Goal: Information Seeking & Learning: Understand process/instructions

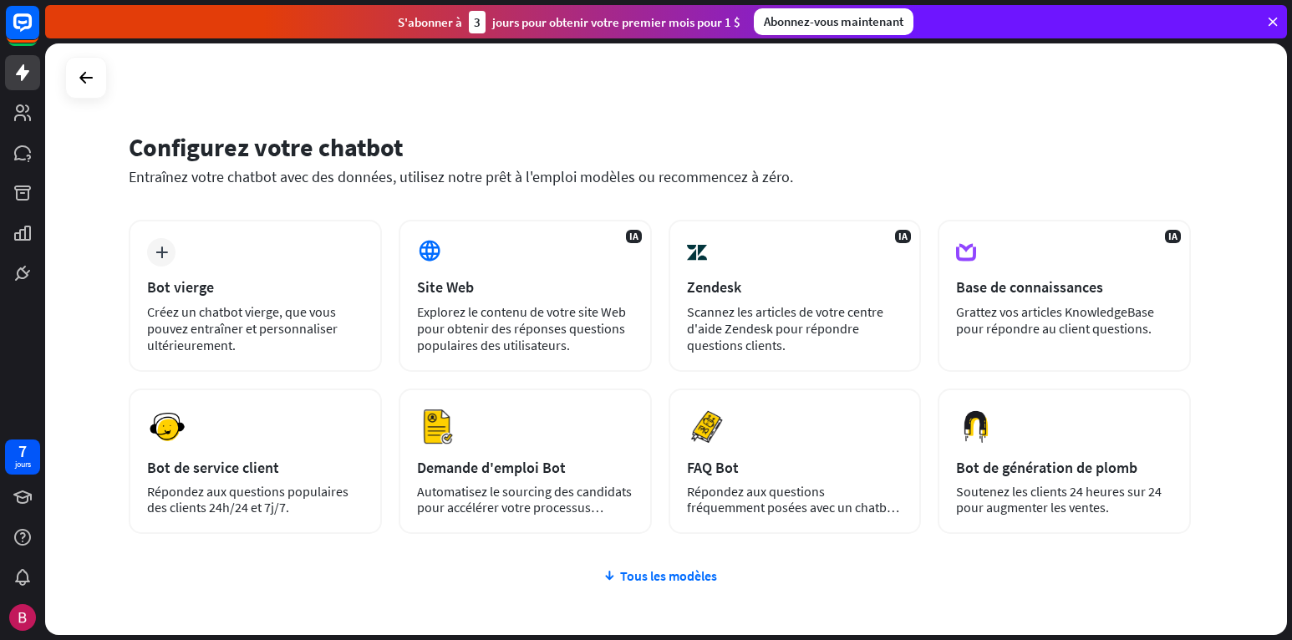
click at [1015, 116] on div "Configurez votre chatbot Entraînez votre chatbot avec des données, utilisez not…" at bounding box center [666, 339] width 1242 height 592
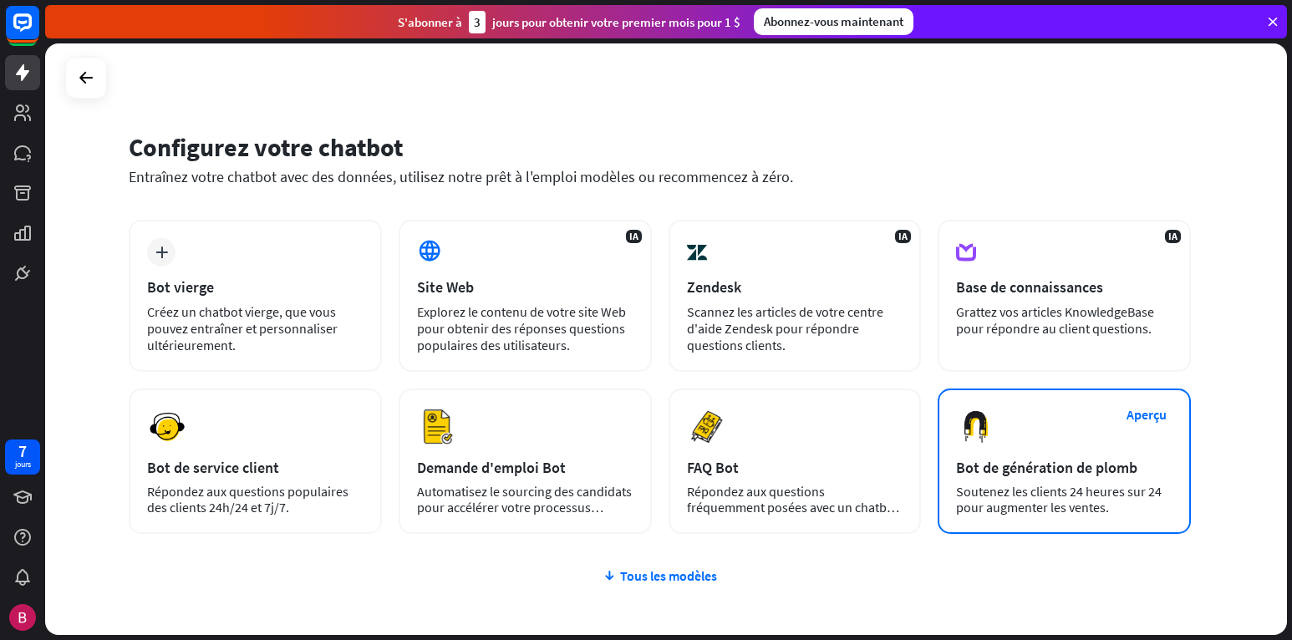
click at [1095, 442] on div "Aperçu Bot de génération de plomb Soutenez les clients 24 heures sur 24 pour au…" at bounding box center [1064, 461] width 253 height 145
click at [1142, 410] on button "Aperçu" at bounding box center [1146, 414] width 67 height 31
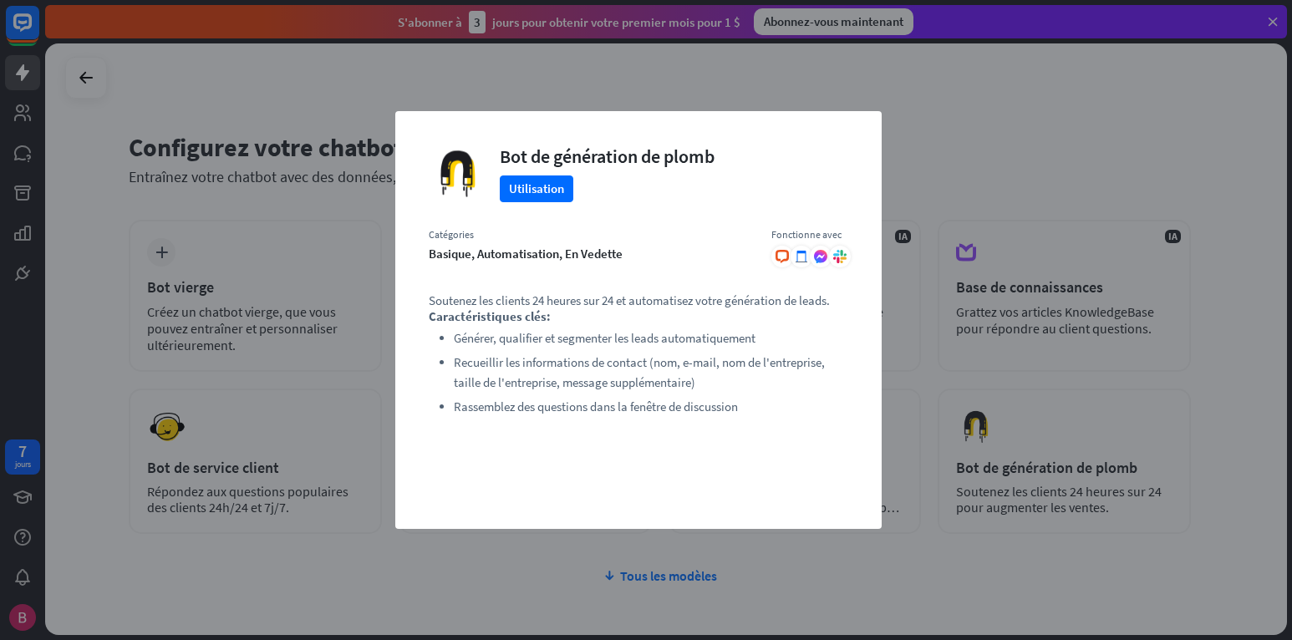
click at [959, 105] on div "fermer Bot de génération de plomb Utilisation Catégories basique, automatisatio…" at bounding box center [646, 320] width 1292 height 640
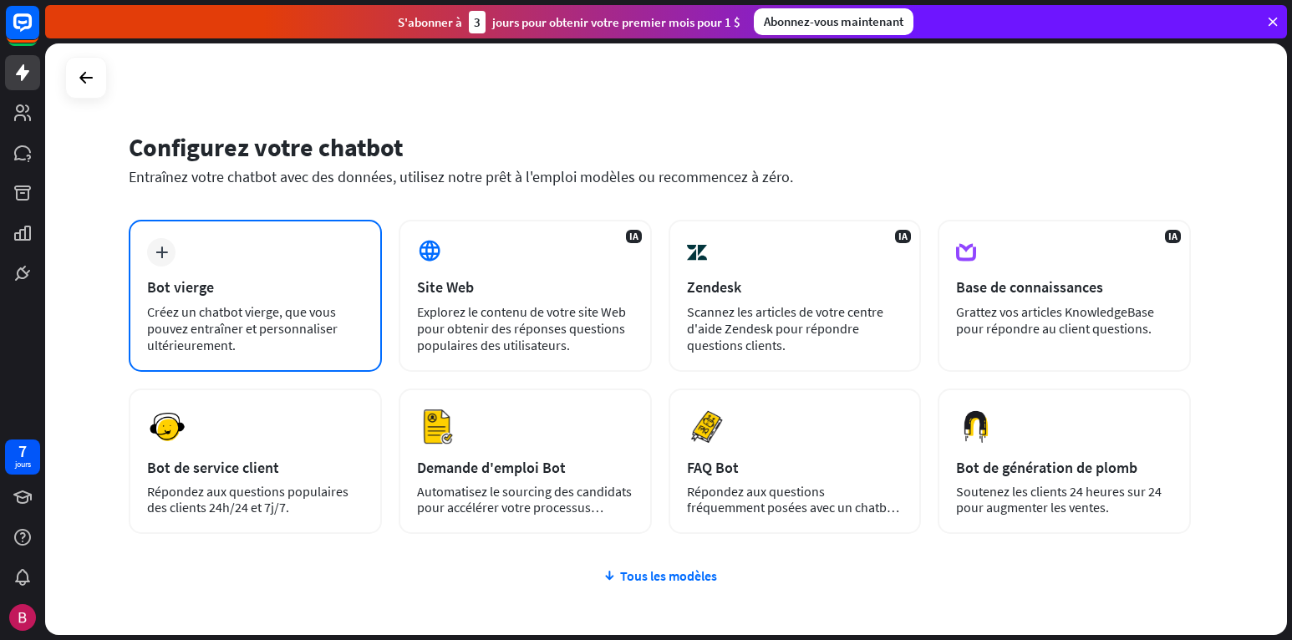
click at [203, 264] on div "plus Bot vierge Créez un chatbot vierge, que vous pouvez entraîner et personnal…" at bounding box center [255, 296] width 253 height 152
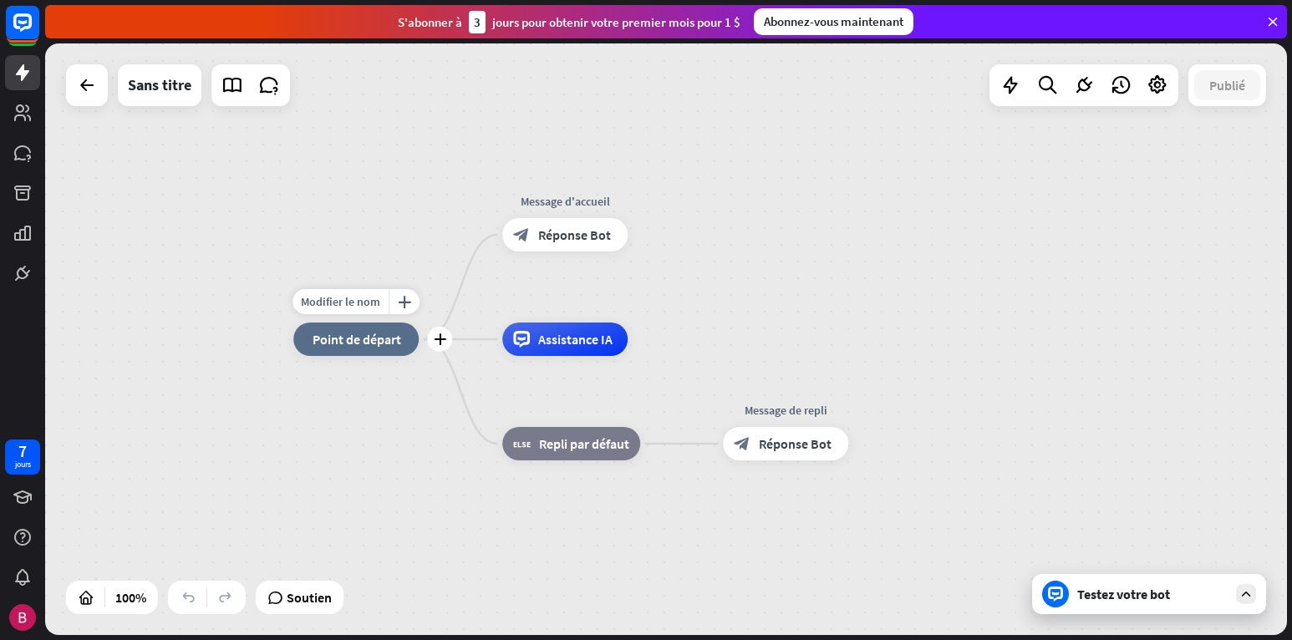
click at [359, 342] on span "Point de départ" at bounding box center [357, 339] width 89 height 17
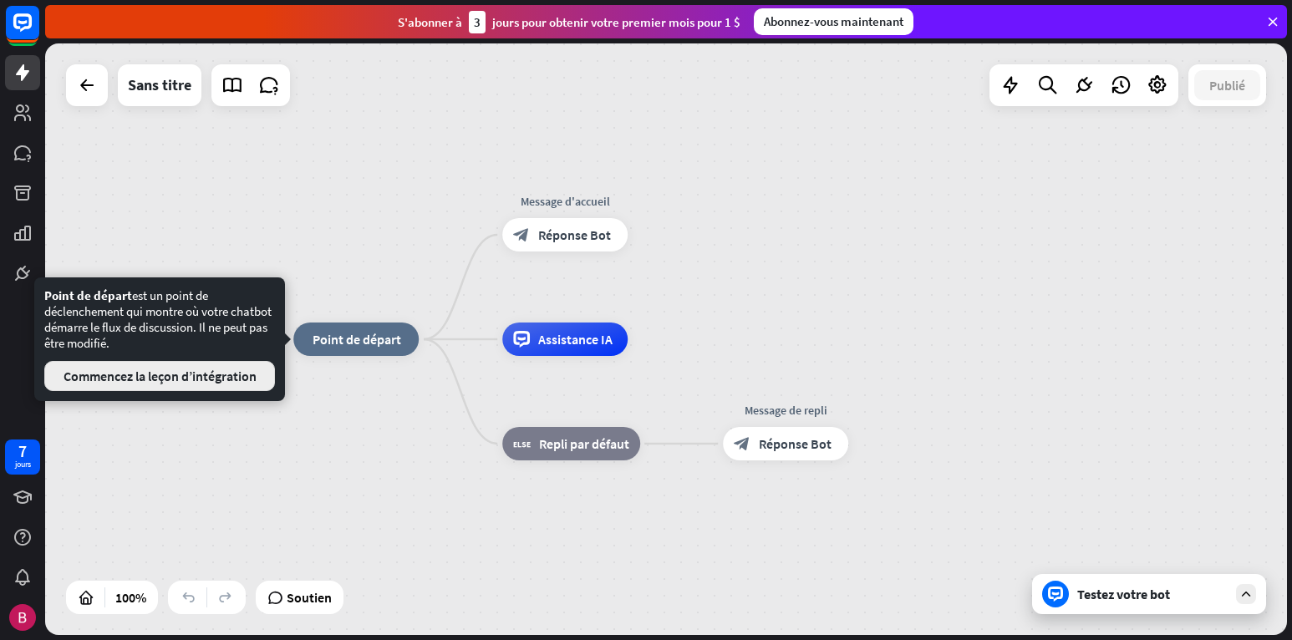
click at [232, 382] on button "Commencez la leçon d’intégration" at bounding box center [159, 376] width 231 height 30
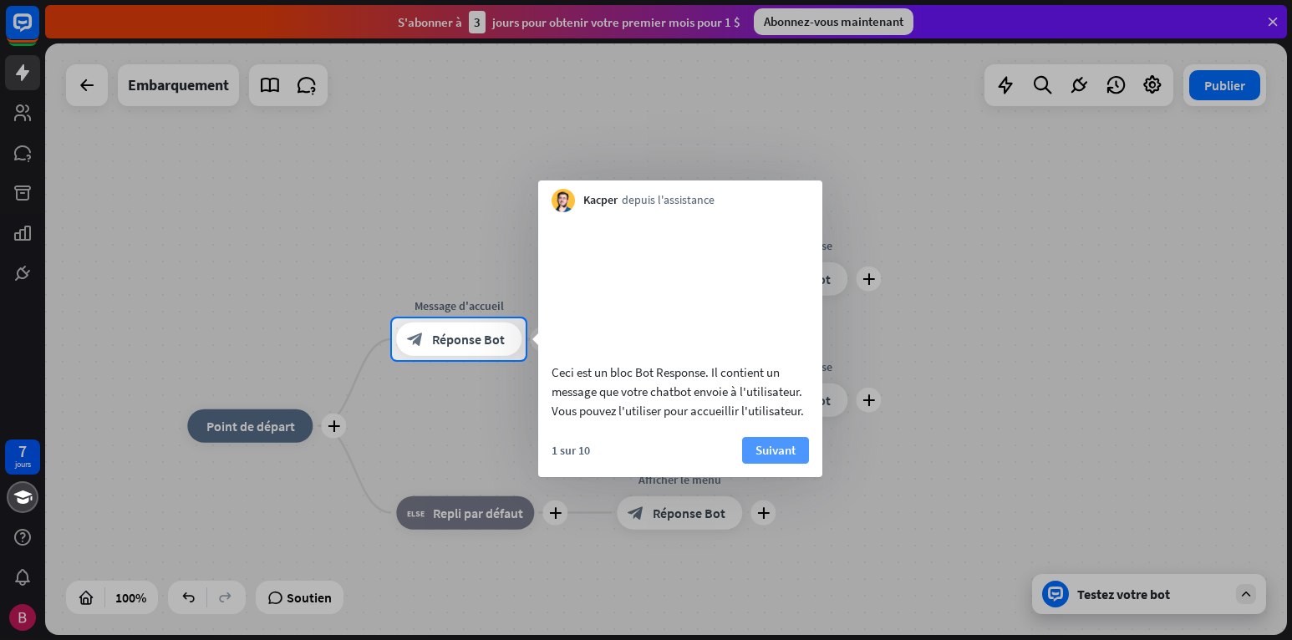
click at [774, 464] on button "Suivant" at bounding box center [775, 450] width 67 height 27
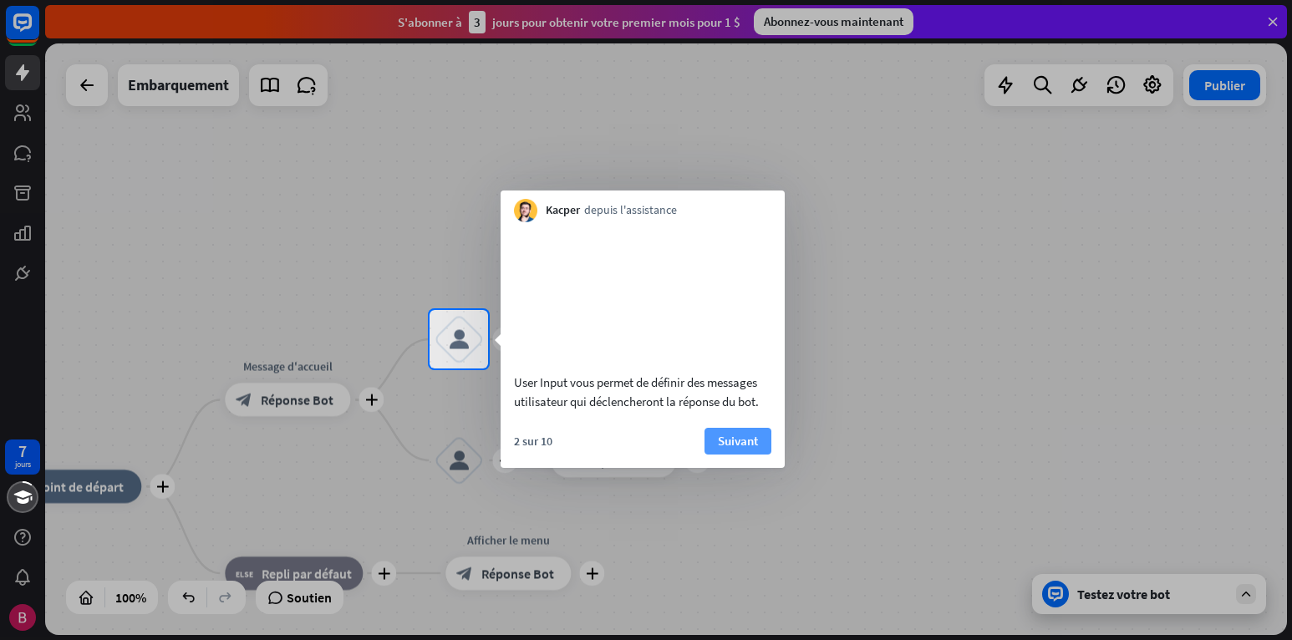
click at [730, 455] on button "Suivant" at bounding box center [738, 441] width 67 height 27
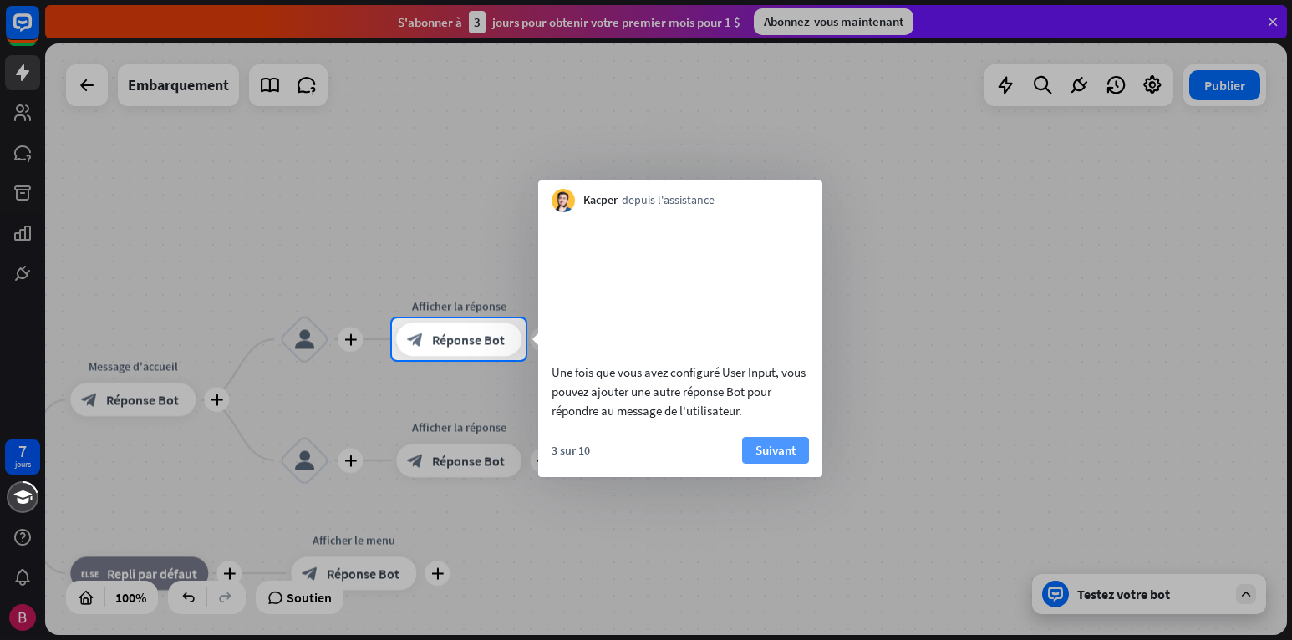
click at [760, 464] on button "Suivant" at bounding box center [775, 450] width 67 height 27
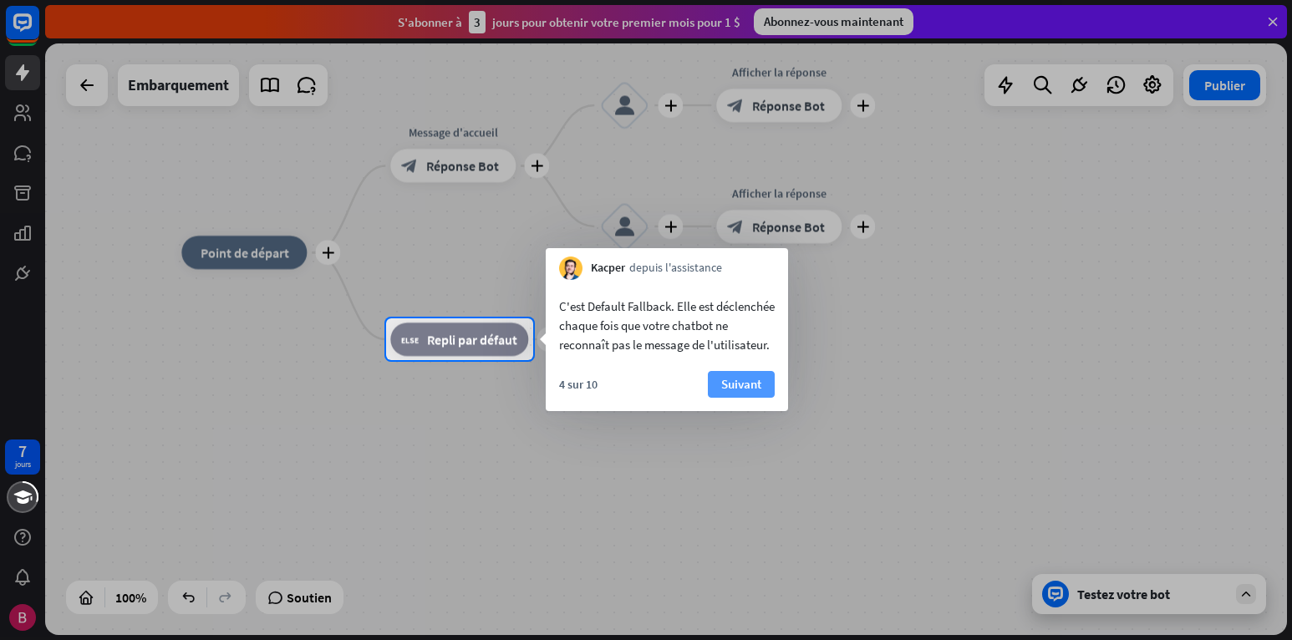
click at [751, 398] on button "Suivant" at bounding box center [741, 384] width 67 height 27
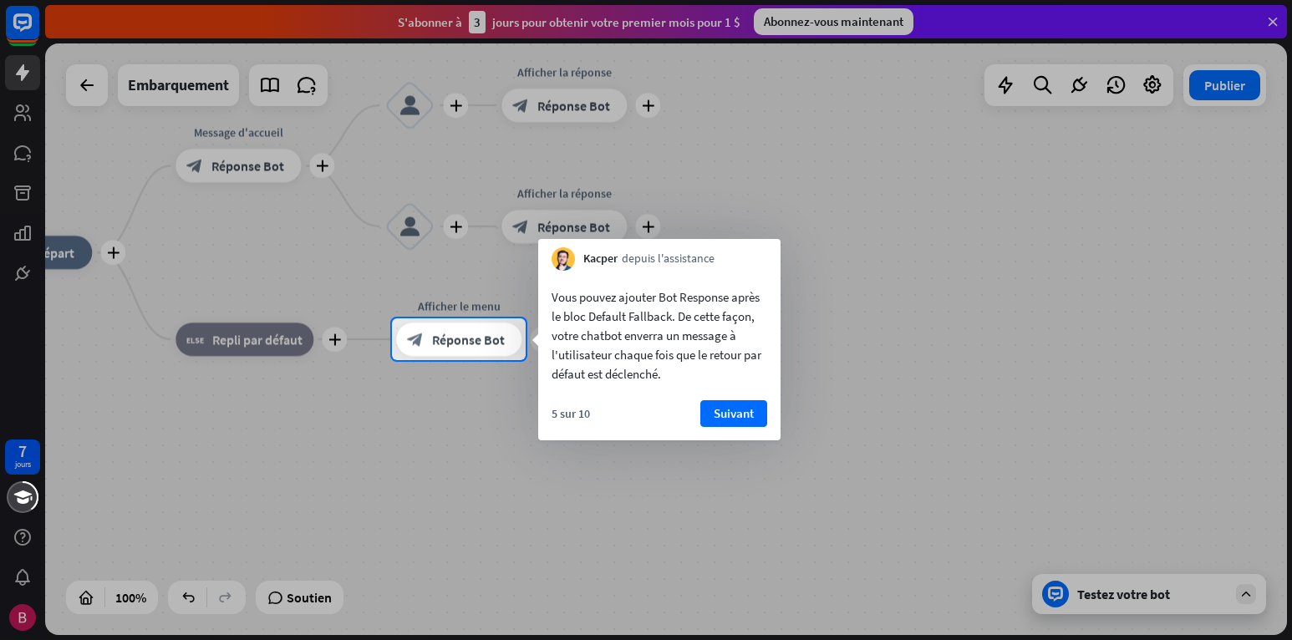
click at [719, 413] on button "Suivant" at bounding box center [733, 413] width 67 height 27
click at [719, 413] on div "plus accueil_2 Point de départ plus Message d'accueil block_bot_response Répons…" at bounding box center [588, 548] width 1242 height 592
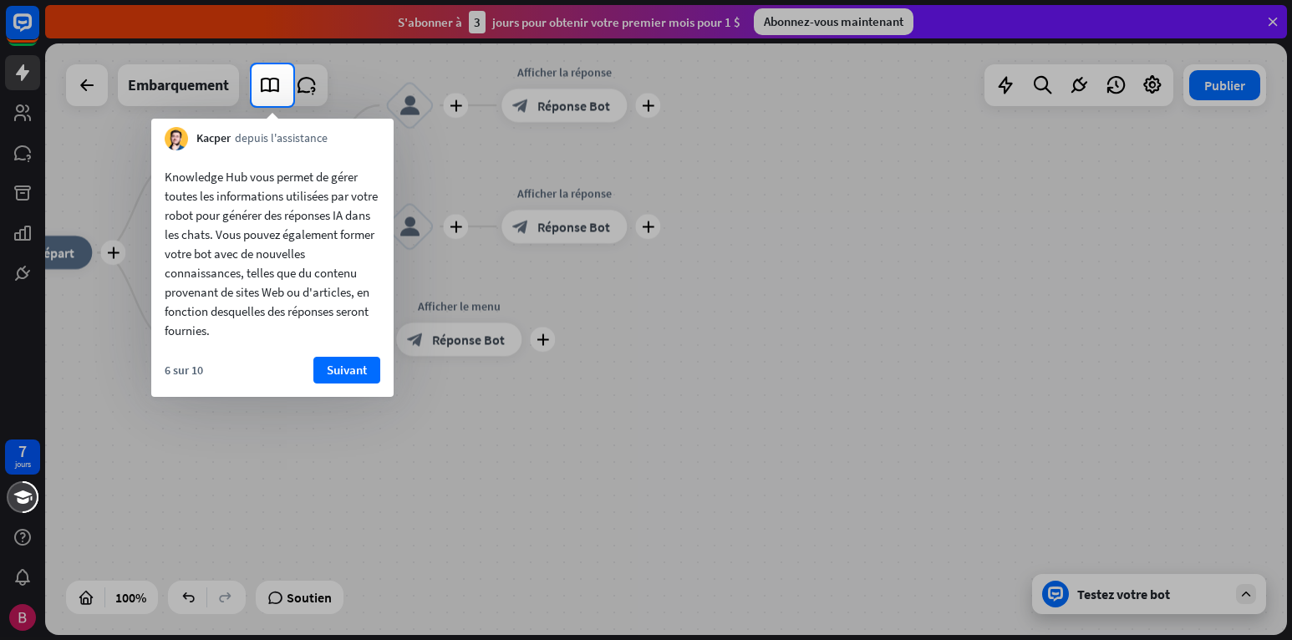
click at [338, 356] on div "Knowledge Hub vous permet de gérer toutes les informations utilisées par votre …" at bounding box center [272, 273] width 242 height 247
click at [343, 373] on button "Suivant" at bounding box center [346, 370] width 67 height 27
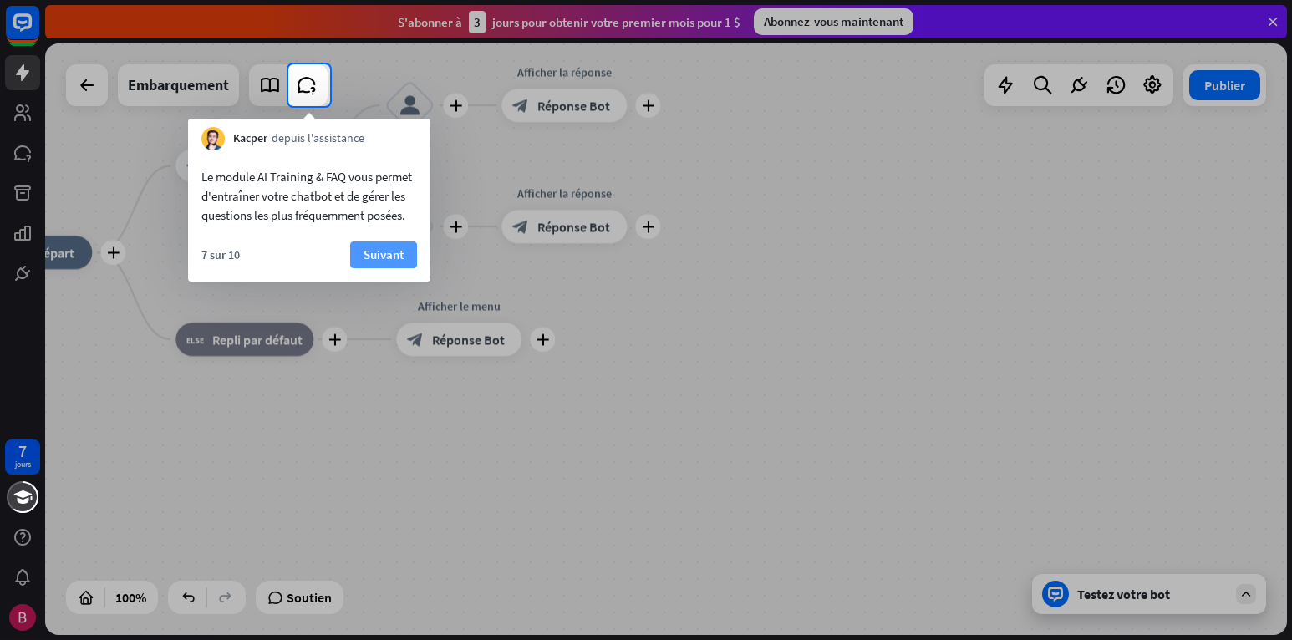
click at [372, 259] on button "Suivant" at bounding box center [383, 255] width 67 height 27
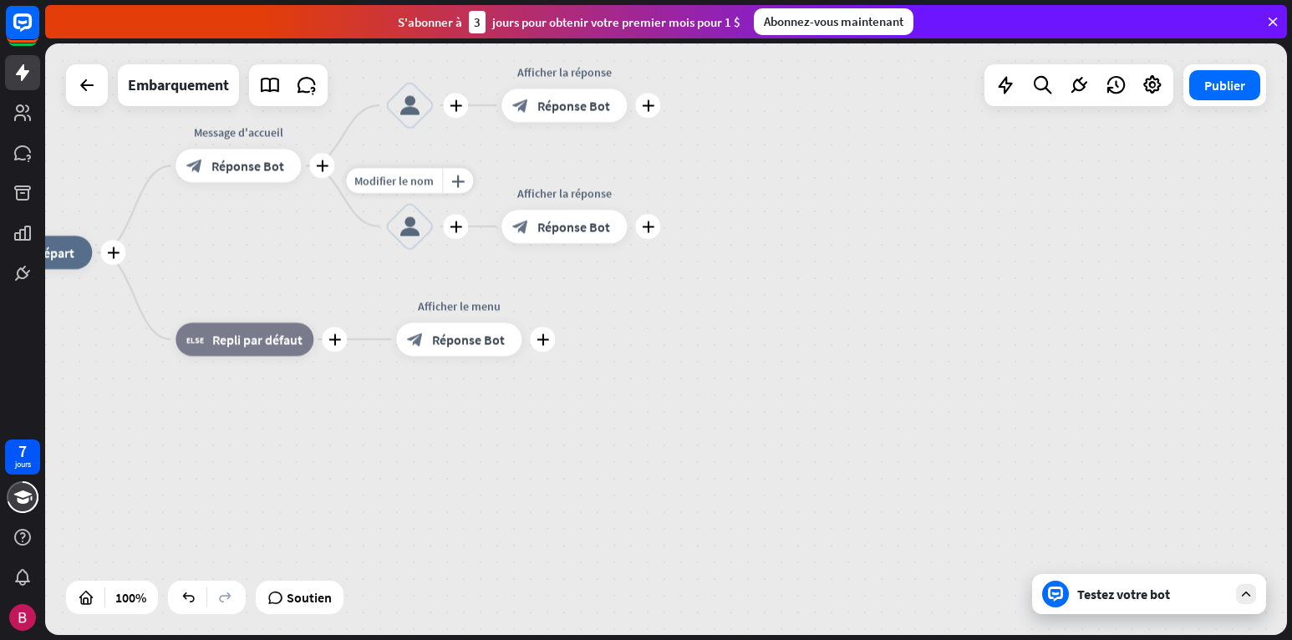
click at [384, 252] on div "Modifier le nom plus_horiz plus bloquer_user_input" at bounding box center [409, 226] width 50 height 50
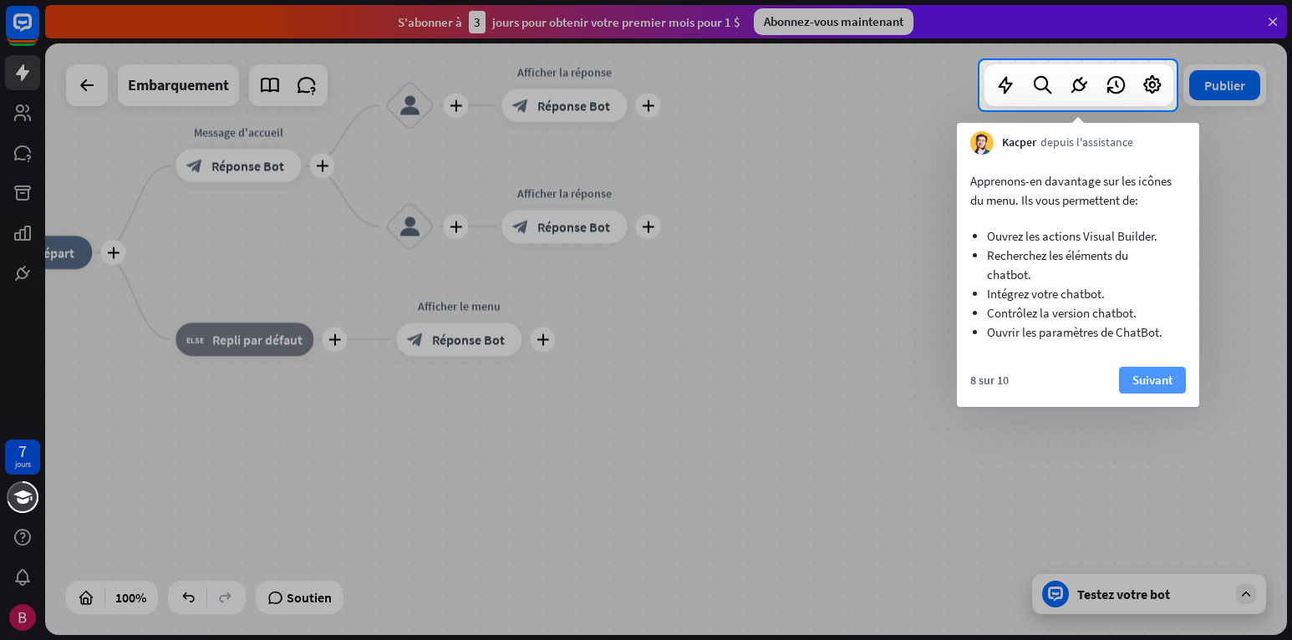
click at [1160, 380] on button "Suivant" at bounding box center [1152, 380] width 67 height 27
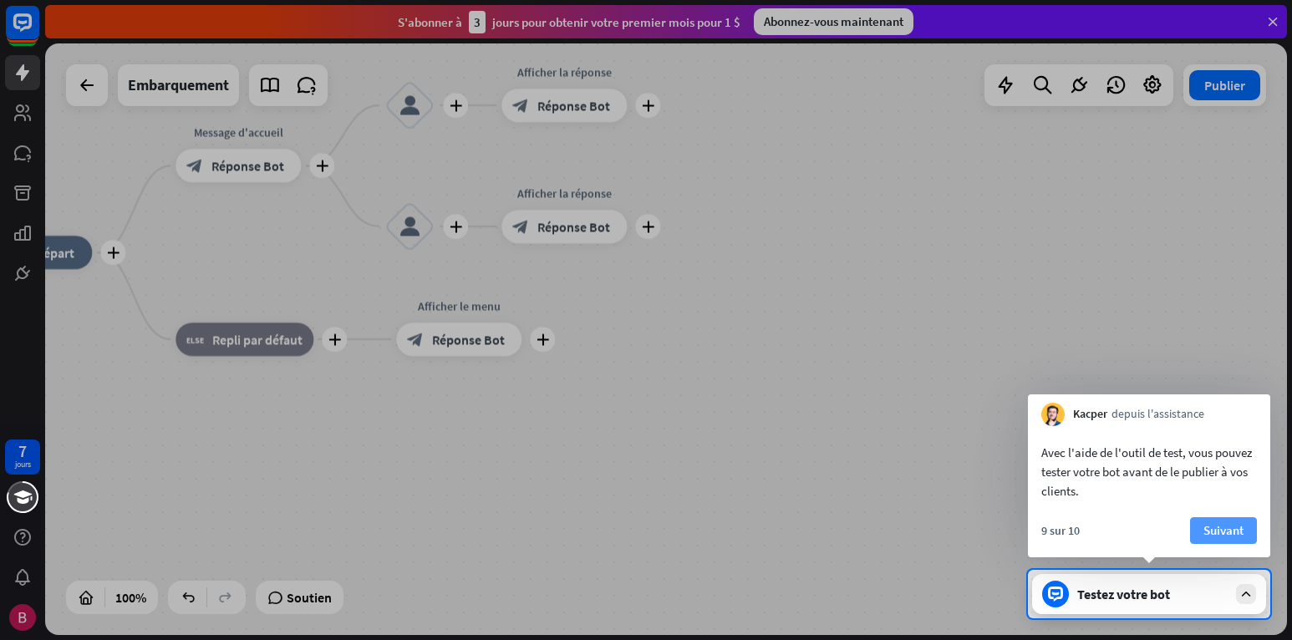
click at [1239, 536] on button "Suivant" at bounding box center [1223, 530] width 67 height 27
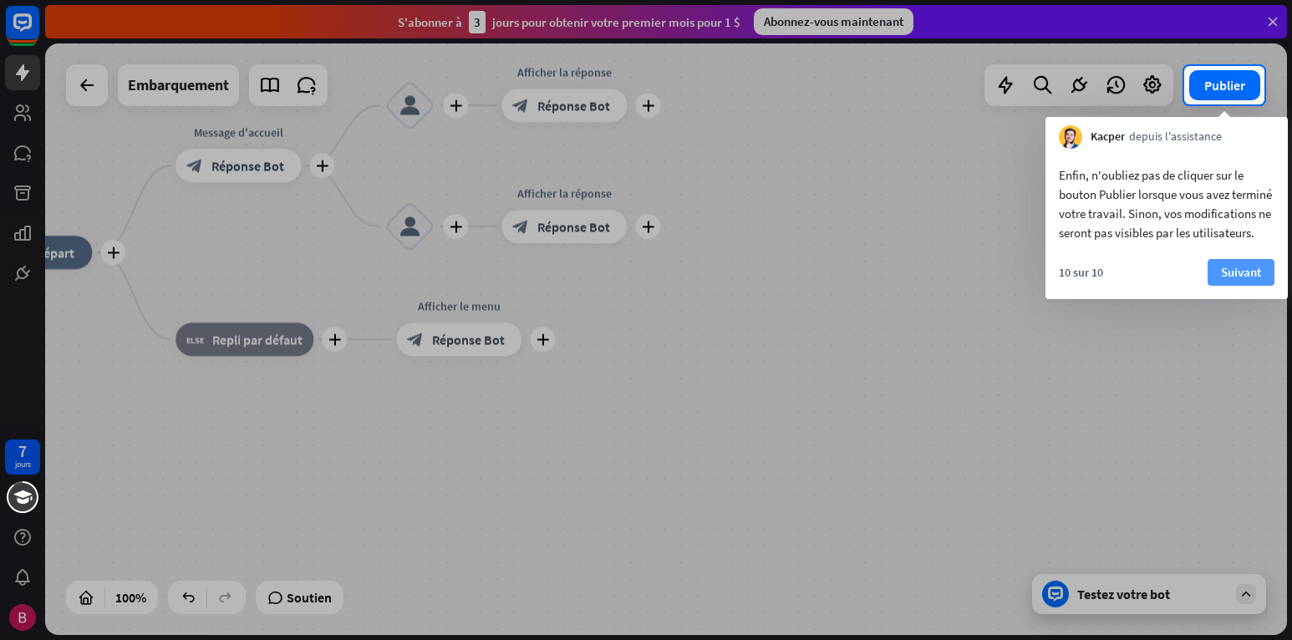
click at [1241, 286] on button "Suivant" at bounding box center [1241, 272] width 67 height 27
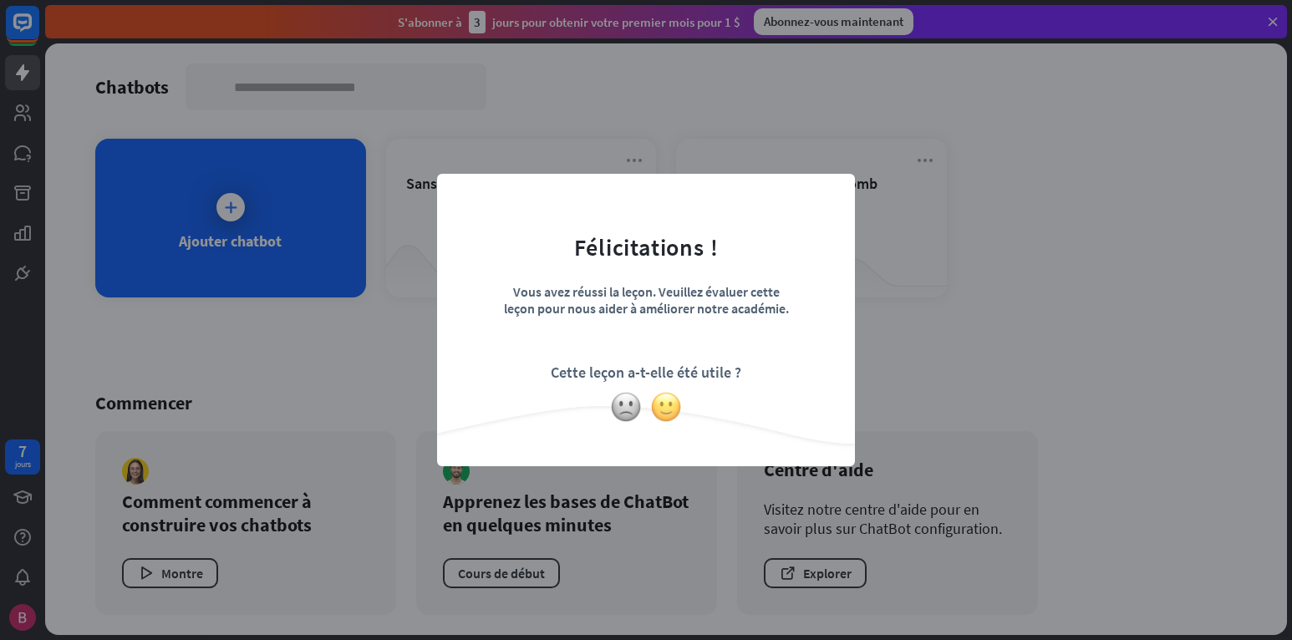
click at [670, 408] on img at bounding box center [666, 407] width 32 height 32
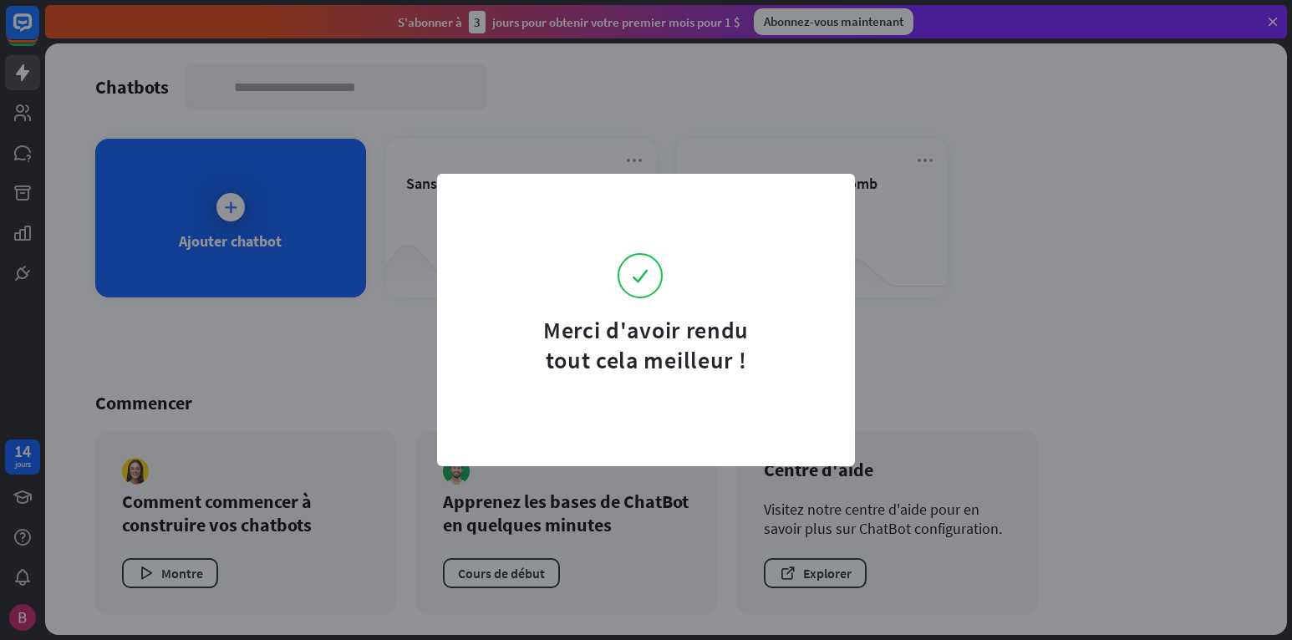
click at [964, 317] on div "Merci d'avoir rendu tout cela meilleur !" at bounding box center [646, 320] width 1292 height 640
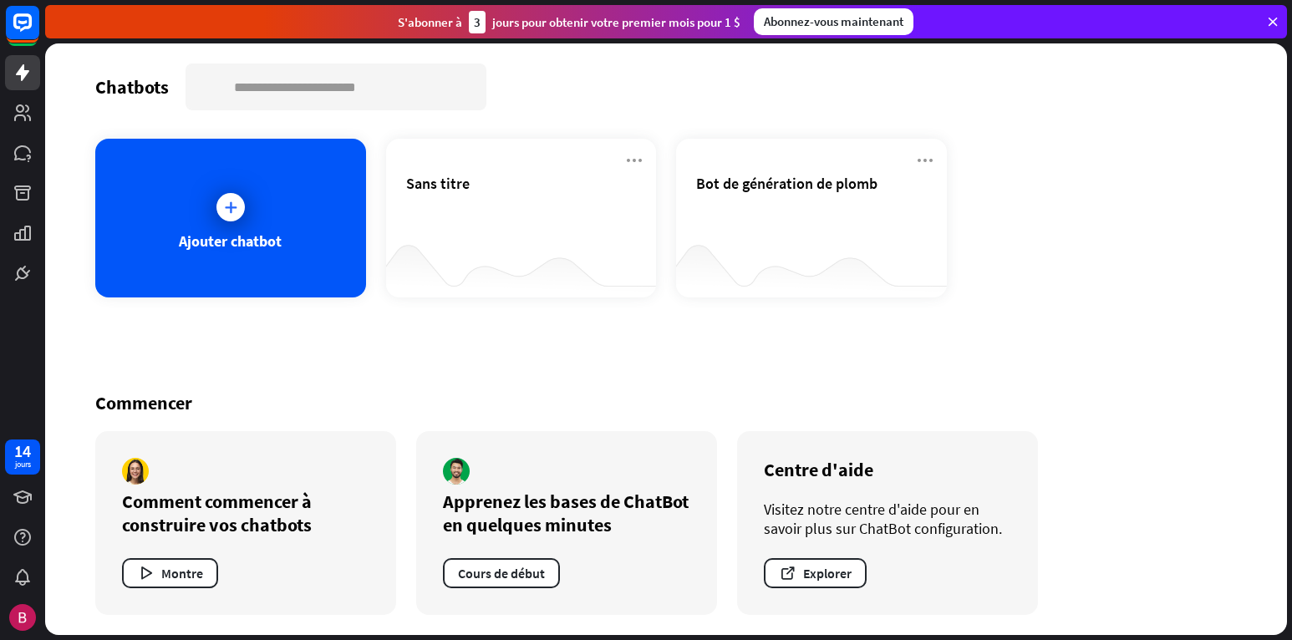
click at [847, 347] on div "Chatbots recherche Ajouter chatbot Sans titre Bot de génération de plomb Commen…" at bounding box center [666, 339] width 1242 height 592
click at [130, 99] on div "Chatbots recherche" at bounding box center [666, 87] width 1142 height 47
